Goal: Find specific page/section: Find specific page/section

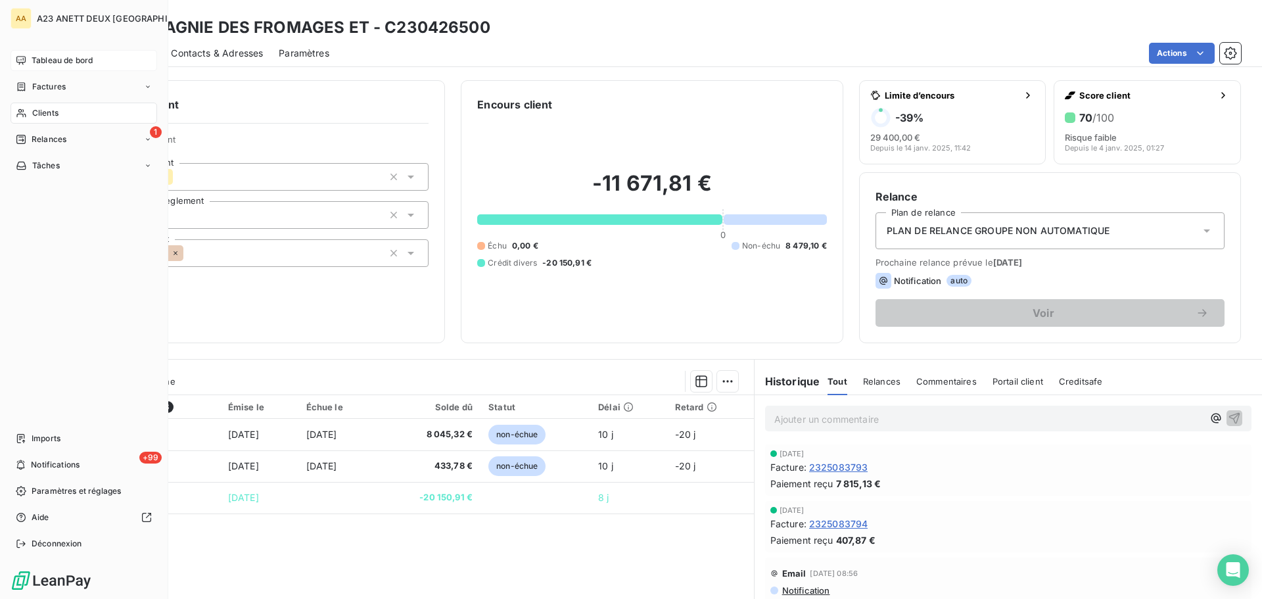
click at [41, 63] on span "Tableau de bord" at bounding box center [62, 61] width 61 height 12
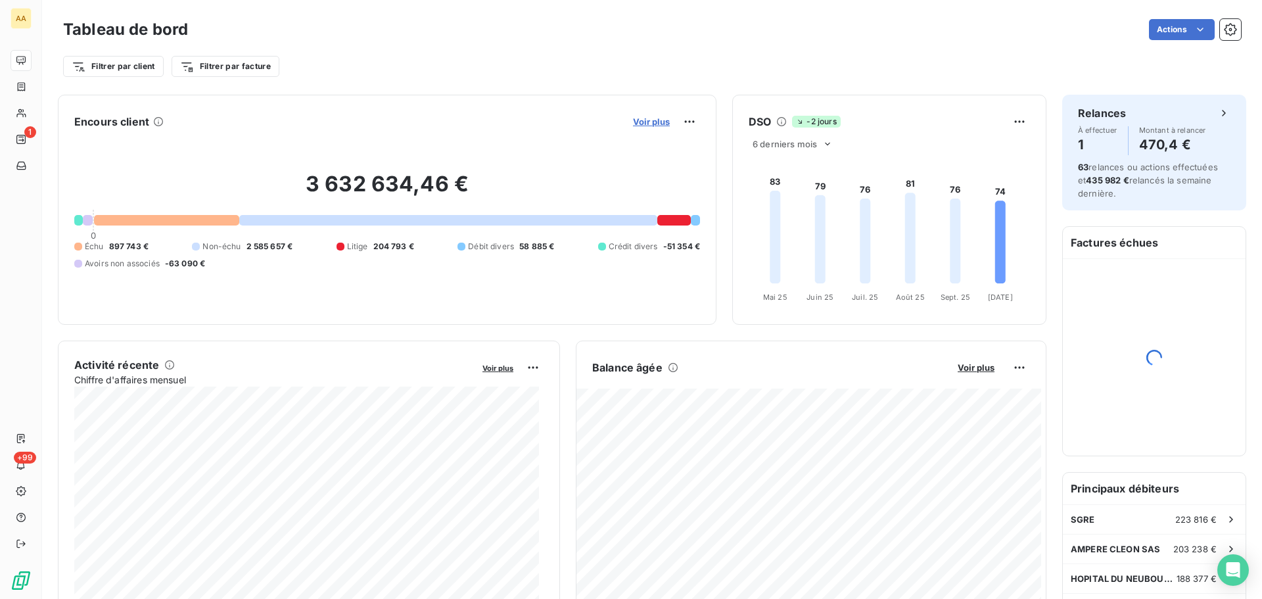
click at [656, 126] on span "Voir plus" at bounding box center [651, 121] width 37 height 11
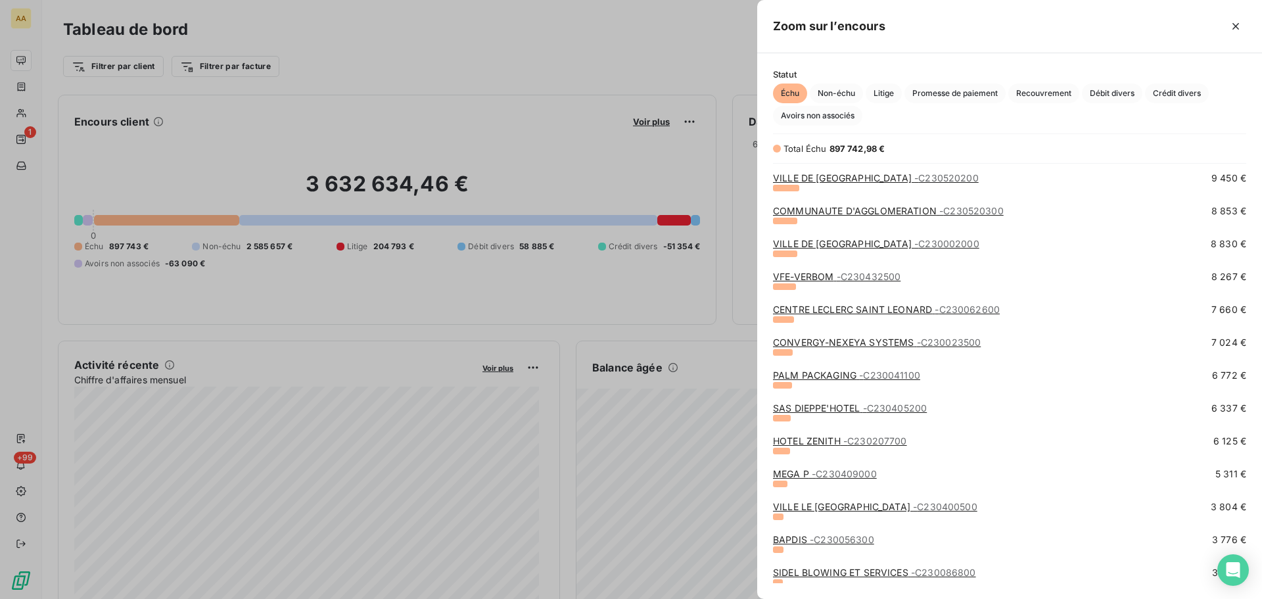
scroll to position [395, 0]
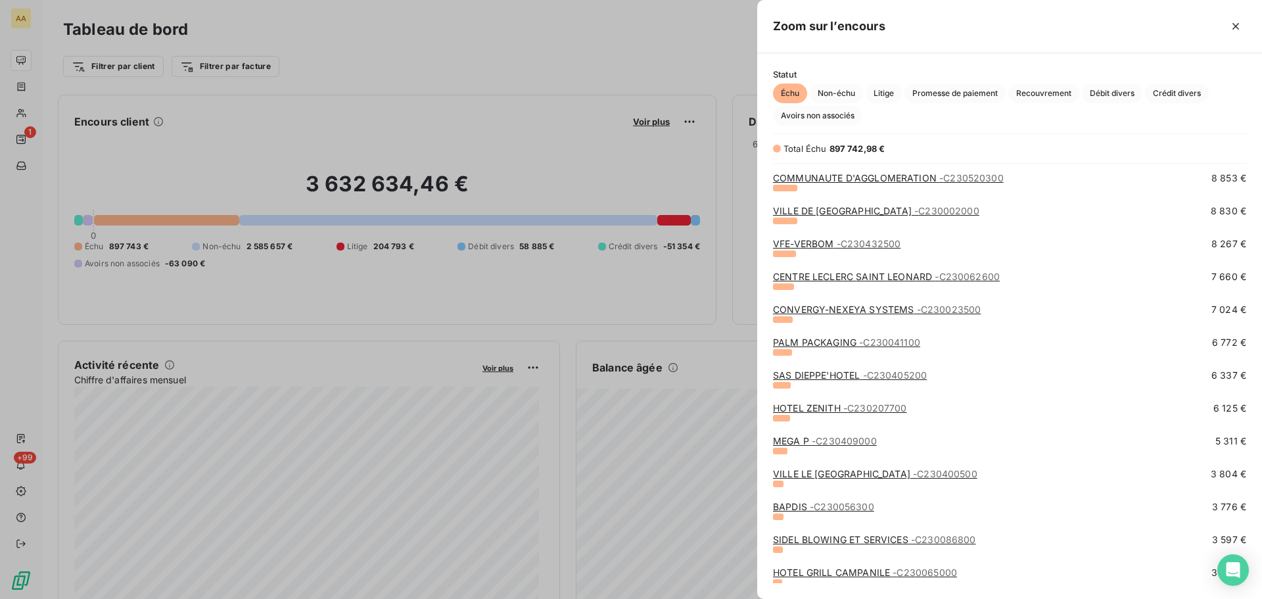
click at [848, 276] on link "CENTRE [PERSON_NAME] SAINT [PERSON_NAME] - C230062600" at bounding box center [886, 276] width 227 height 11
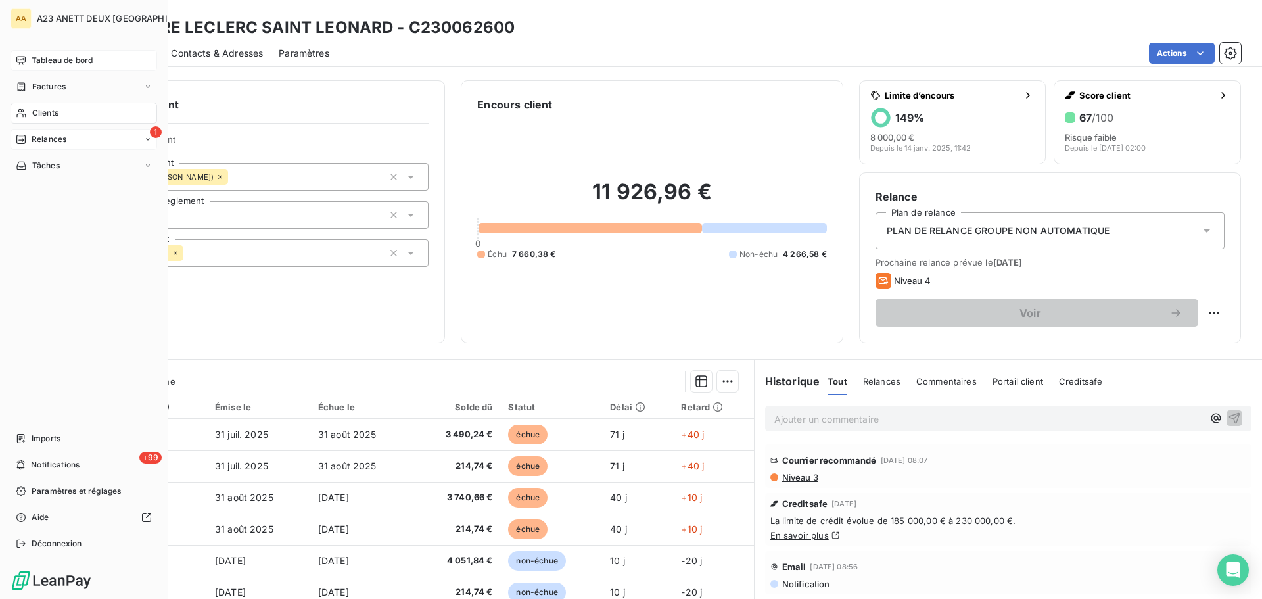
click at [45, 137] on span "Relances" at bounding box center [49, 139] width 35 height 12
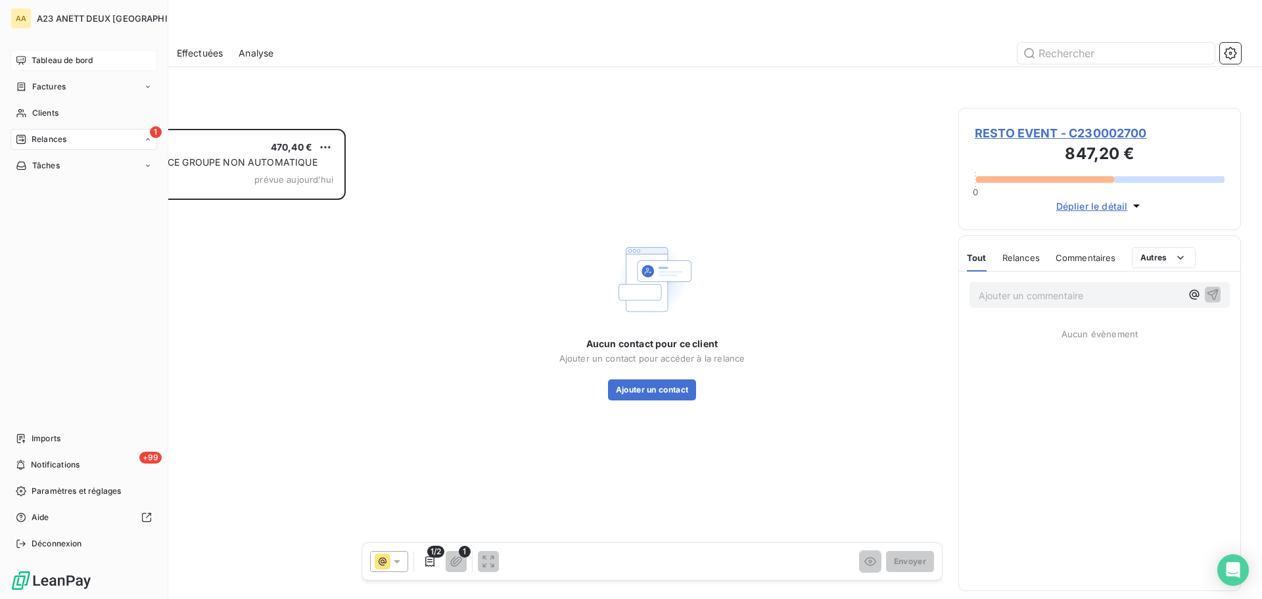
scroll to position [460, 273]
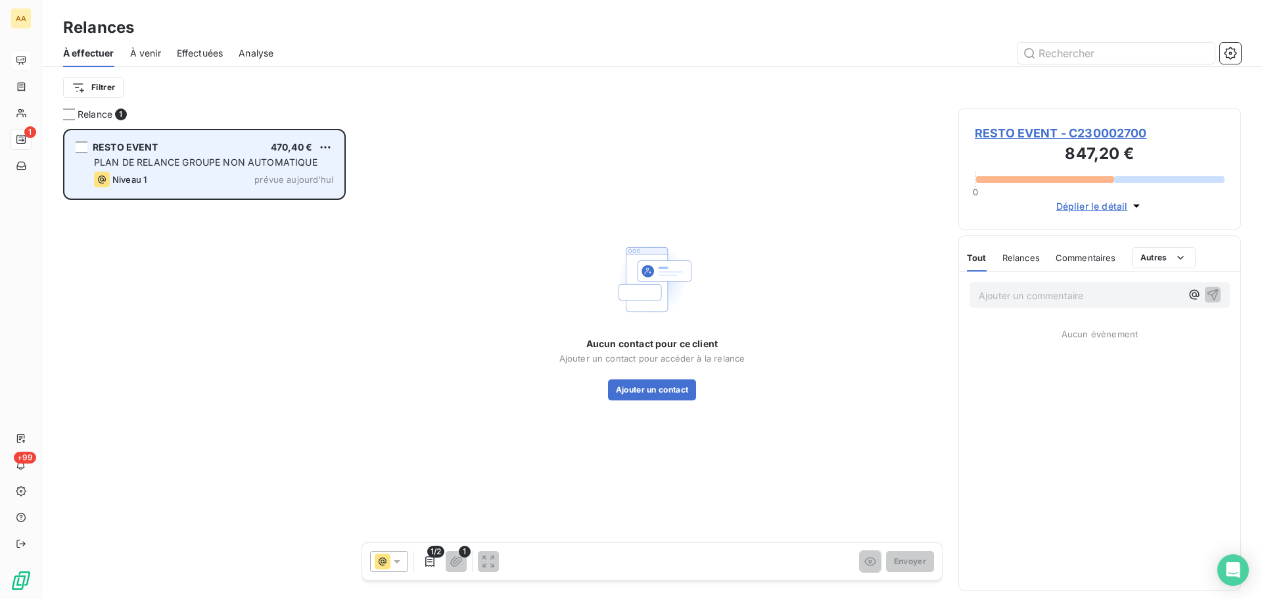
click at [198, 191] on div "RESTO EVENT 470,40 € PLAN DE RELANCE GROUPE NON AUTOMATIQUE Niveau 1 prévue auj…" at bounding box center [204, 164] width 279 height 67
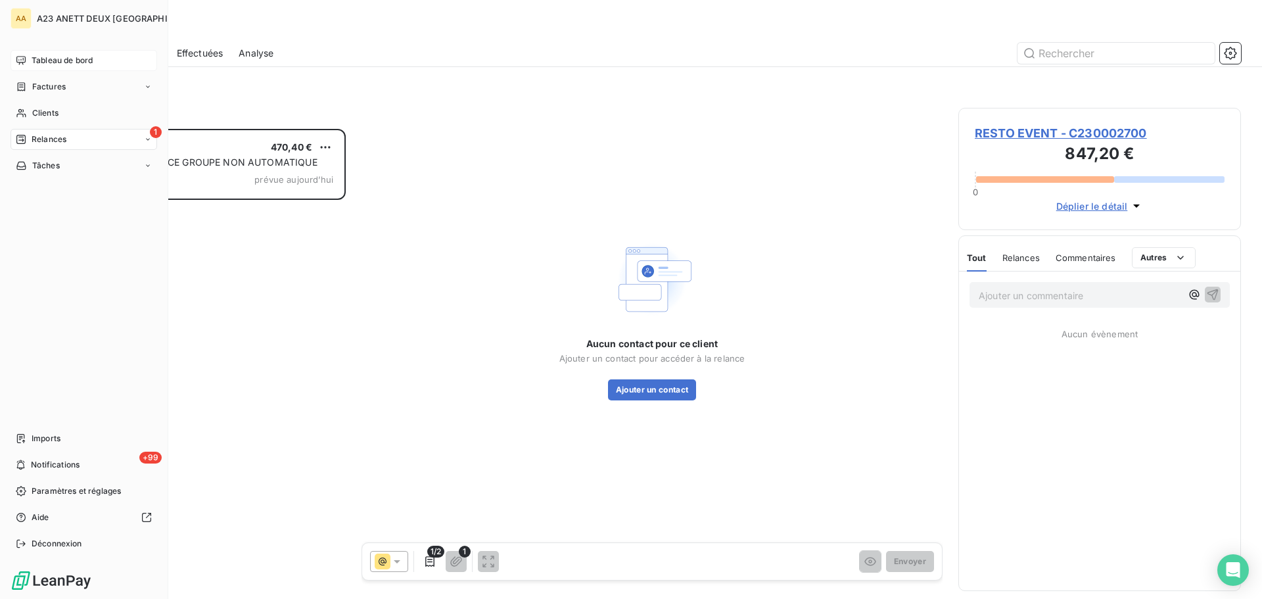
click at [45, 57] on span "Tableau de bord" at bounding box center [62, 61] width 61 height 12
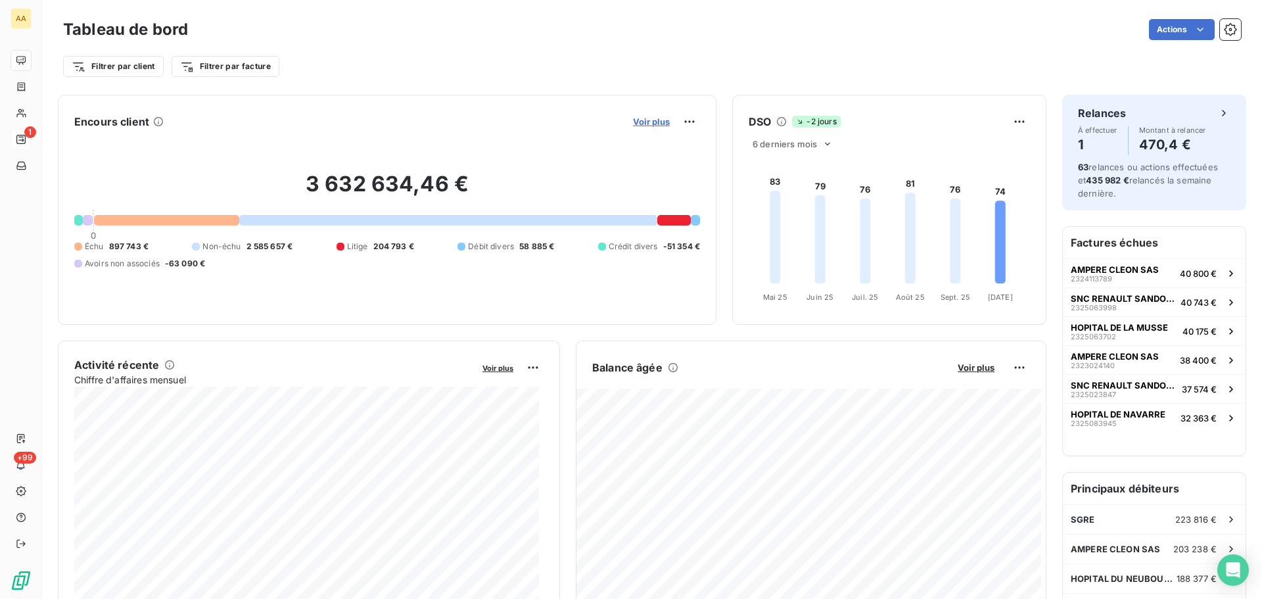
click at [653, 119] on span "Voir plus" at bounding box center [651, 121] width 37 height 11
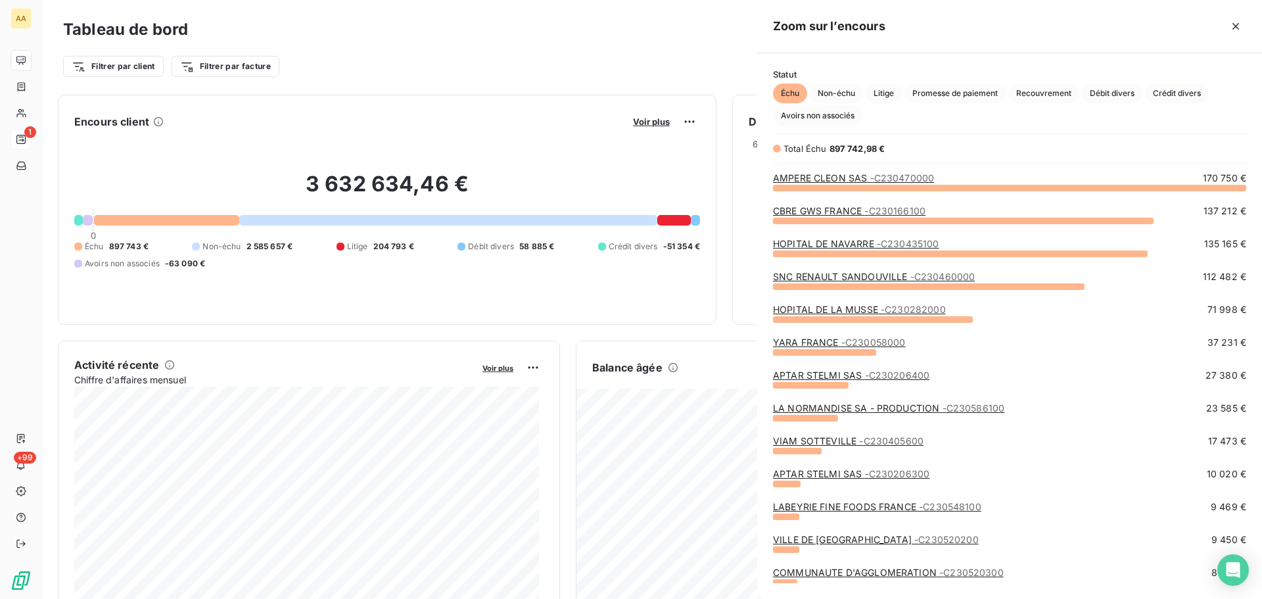
scroll to position [589, 495]
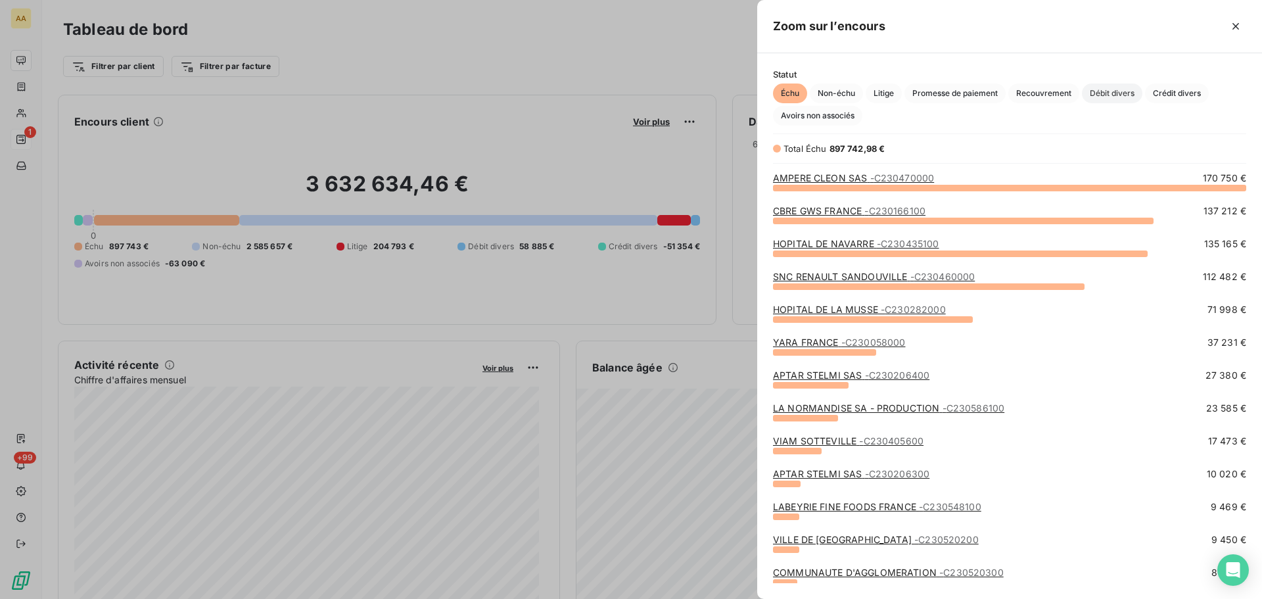
click at [1111, 89] on span "Débit divers" at bounding box center [1112, 94] width 60 height 20
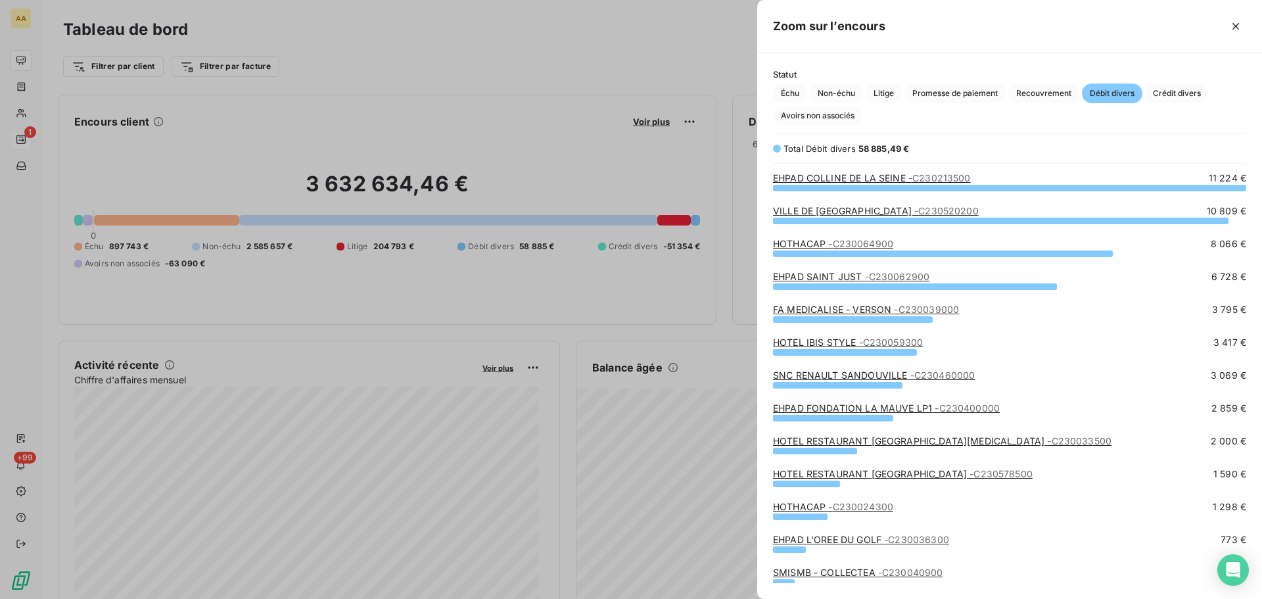
scroll to position [402, 495]
click at [1178, 89] on span "Crédit divers" at bounding box center [1177, 94] width 64 height 20
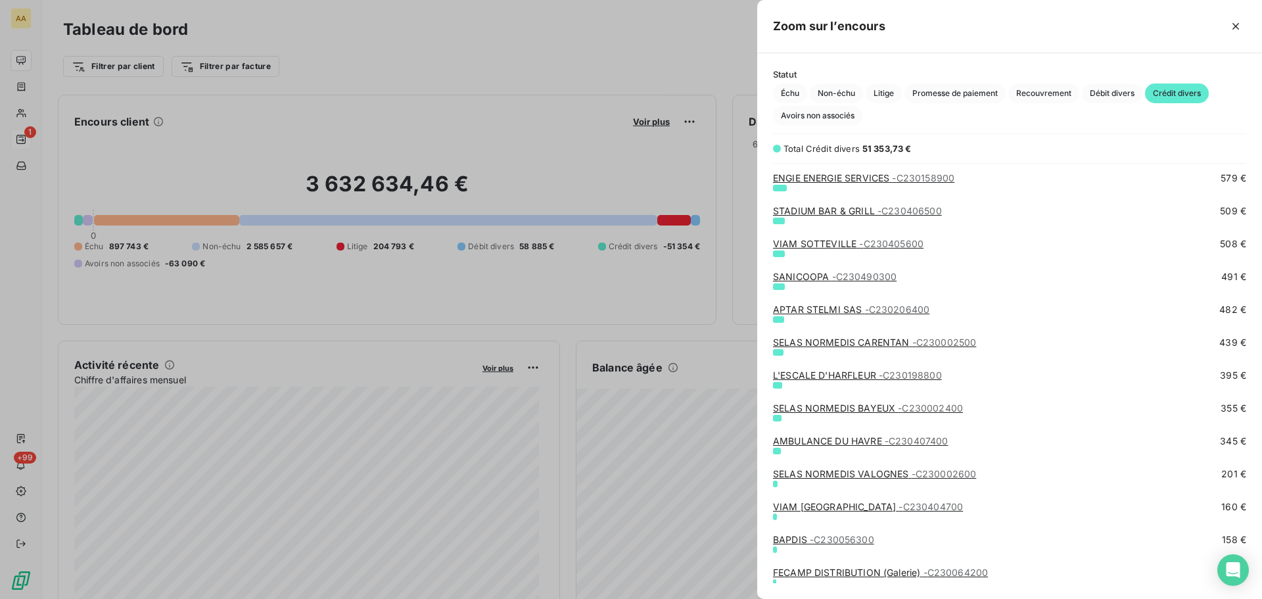
scroll to position [395, 0]
